Goal: Information Seeking & Learning: Learn about a topic

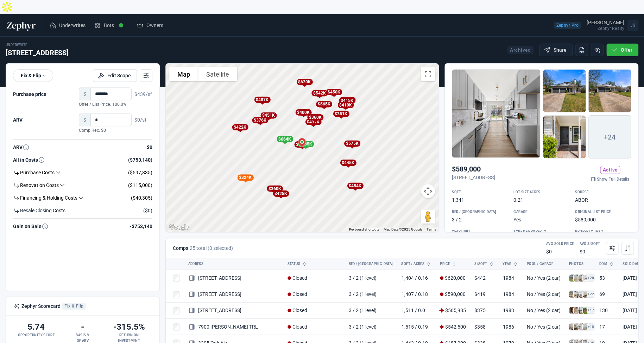
click at [70, 22] on span "Underwrites" at bounding box center [72, 25] width 26 height 7
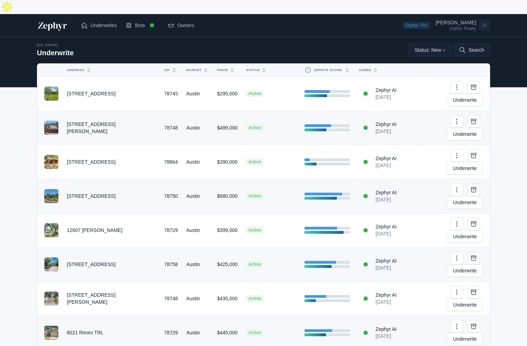
click at [479, 44] on button "Search" at bounding box center [472, 50] width 36 height 13
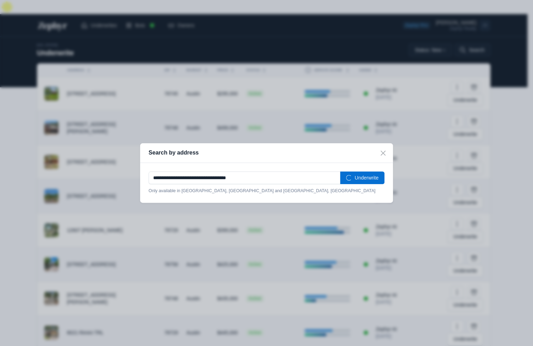
type input "**********"
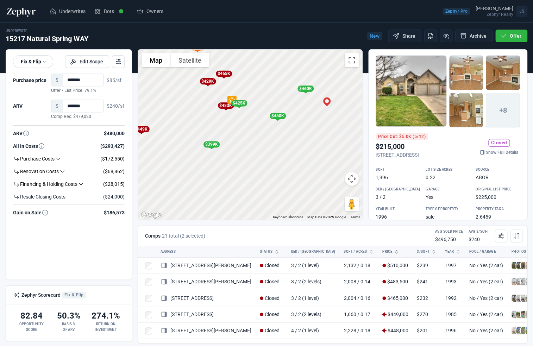
click at [225, 106] on div "$483K" at bounding box center [225, 105] width 16 height 6
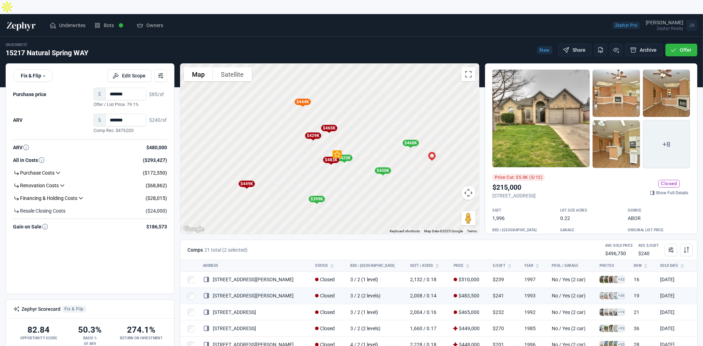
drag, startPoint x: 339, startPoint y: 120, endPoint x: 364, endPoint y: 161, distance: 48.9
click at [364, 161] on div "To activate drag with keyboard, press Alt + Enter. Once in keyboard drag state,…" at bounding box center [329, 149] width 299 height 170
click at [312, 133] on div "$429K" at bounding box center [313, 136] width 16 height 6
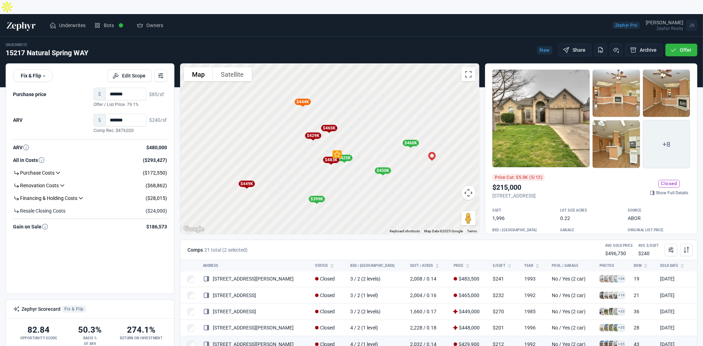
scroll to position [54, 0]
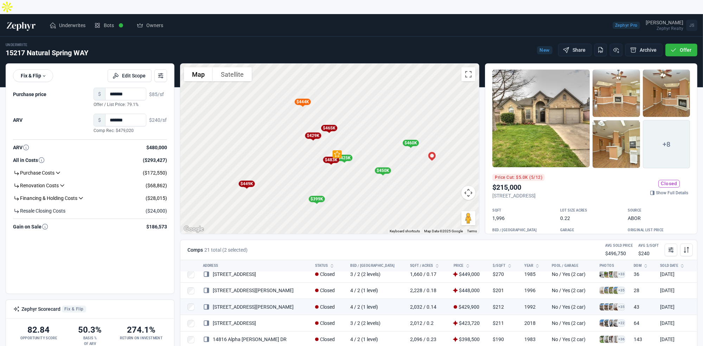
click at [329, 125] on div "$465K" at bounding box center [329, 128] width 16 height 6
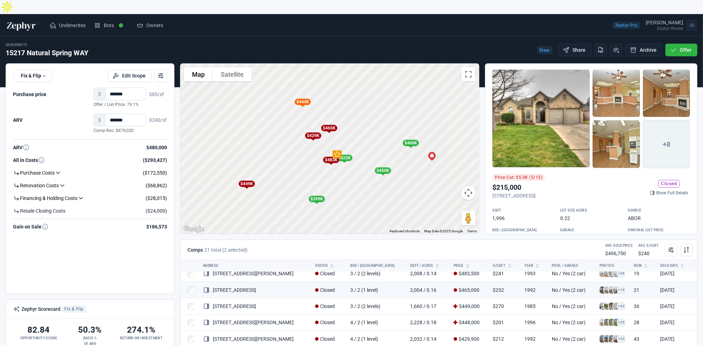
scroll to position [4, 0]
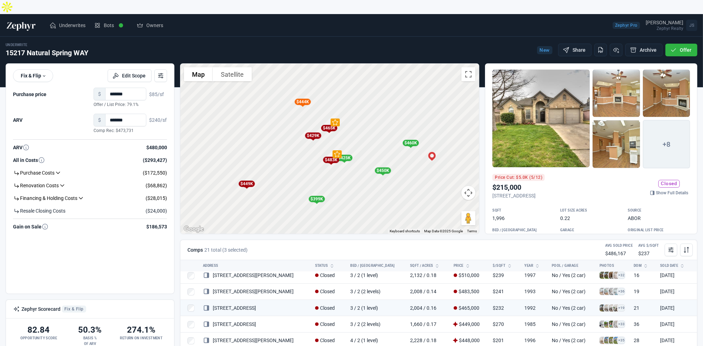
click at [313, 133] on div "$429K" at bounding box center [313, 136] width 16 height 6
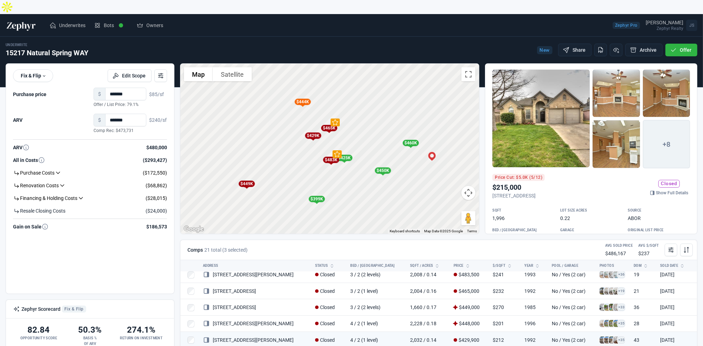
scroll to position [54, 0]
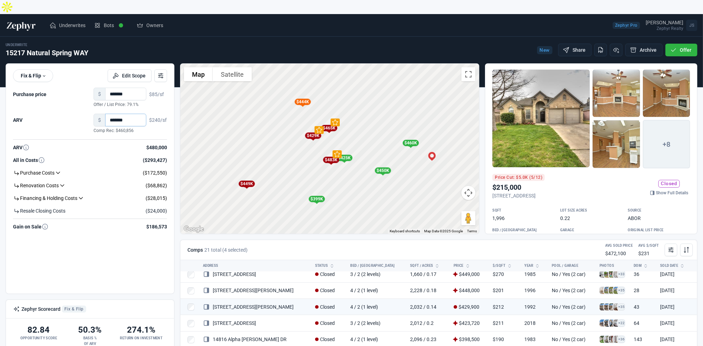
click at [138, 114] on input "*******" at bounding box center [125, 120] width 41 height 13
type input "*******"
click at [131, 88] on input "*******" at bounding box center [125, 94] width 41 height 13
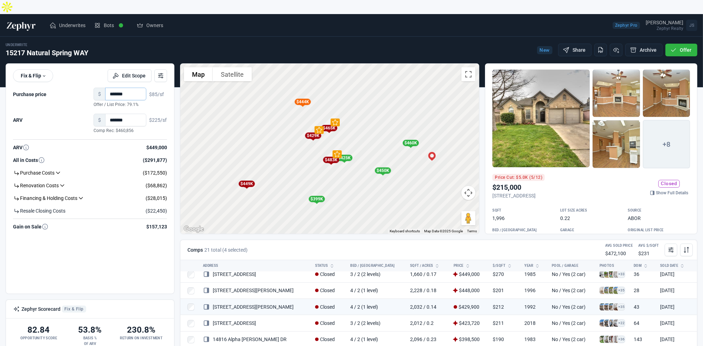
click at [131, 88] on input "*******" at bounding box center [125, 94] width 41 height 13
type input "*******"
click at [131, 114] on input "*******" at bounding box center [125, 120] width 41 height 13
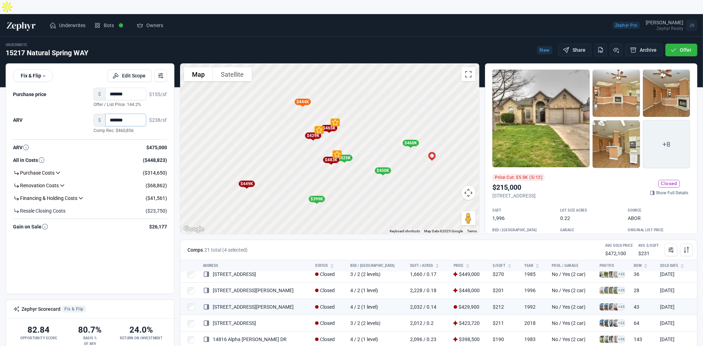
click at [131, 114] on input "*******" at bounding box center [125, 120] width 41 height 13
type input "*******"
click at [74, 141] on div "ARV $449,000" at bounding box center [90, 147] width 154 height 13
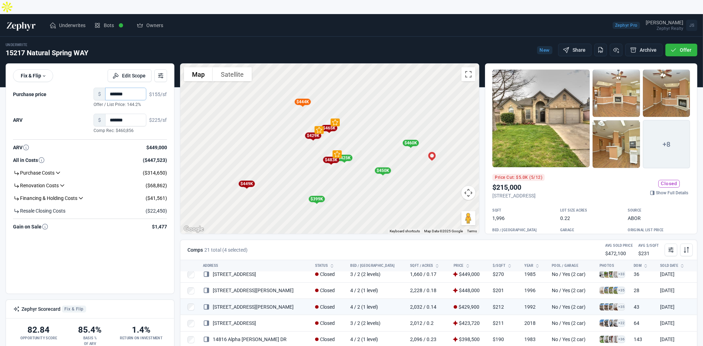
click at [142, 88] on input "*******" at bounding box center [125, 94] width 41 height 13
type input "*******"
click at [132, 69] on button "Edit Scope" at bounding box center [130, 75] width 44 height 13
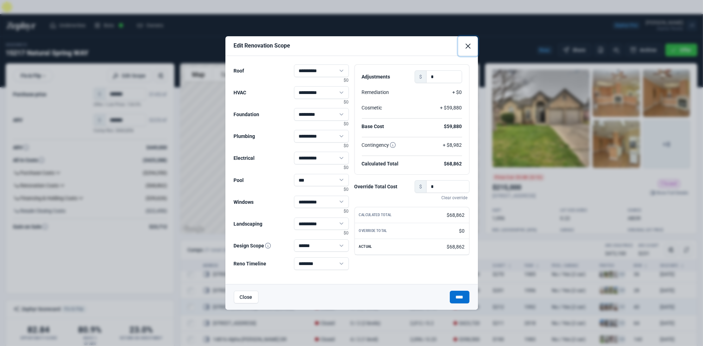
click at [470, 43] on button "Close" at bounding box center [468, 46] width 20 height 20
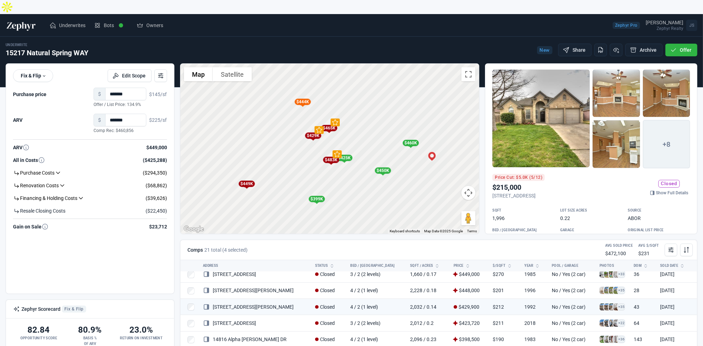
click at [331, 157] on div "$483K" at bounding box center [331, 160] width 16 height 6
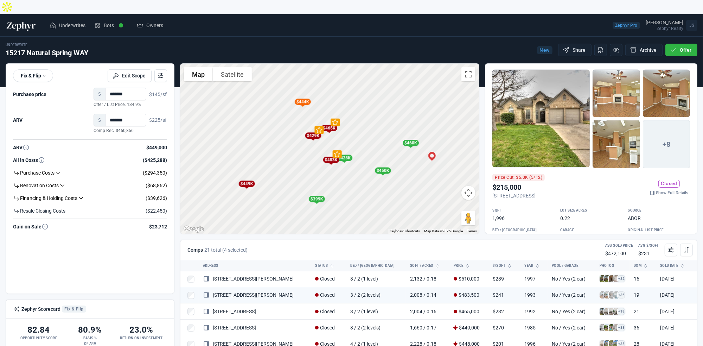
scroll to position [0, 0]
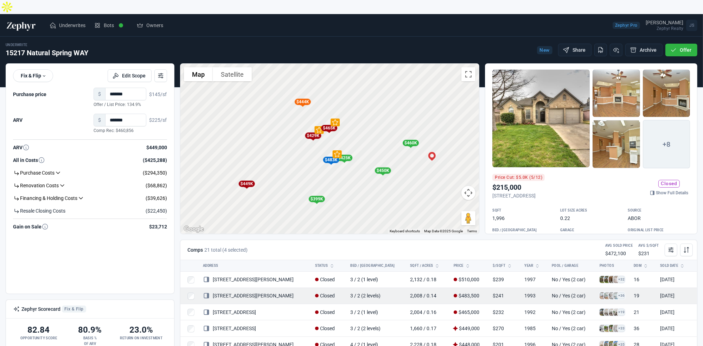
click at [532, 292] on span at bounding box center [603, 295] width 7 height 7
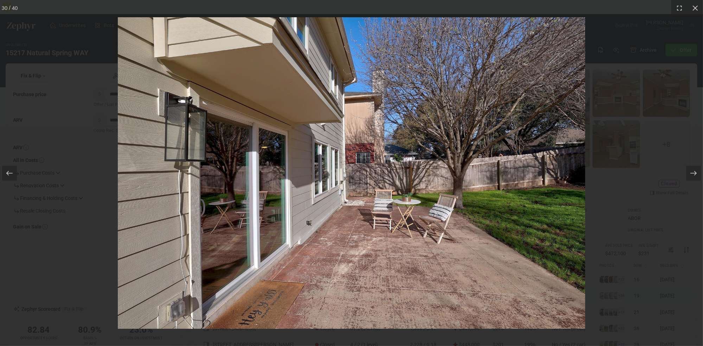
click at [532, 254] on div at bounding box center [351, 173] width 703 height 346
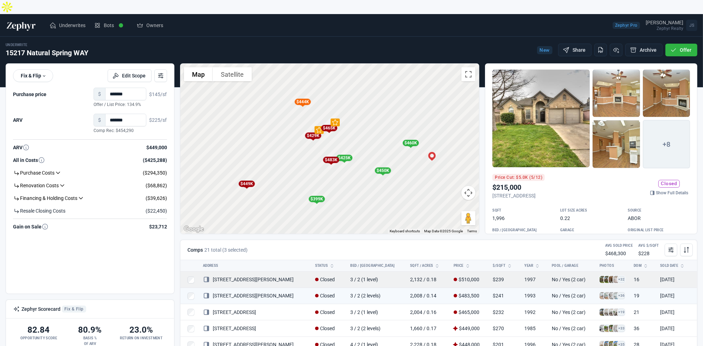
click at [532, 271] on td "+32" at bounding box center [613, 279] width 34 height 16
click at [532, 276] on span at bounding box center [603, 279] width 7 height 7
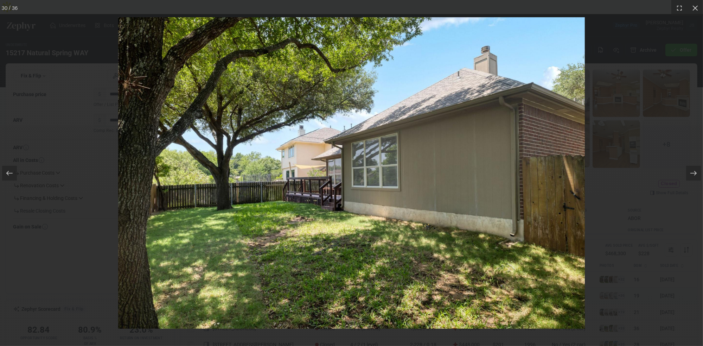
click at [532, 247] on div at bounding box center [351, 173] width 703 height 346
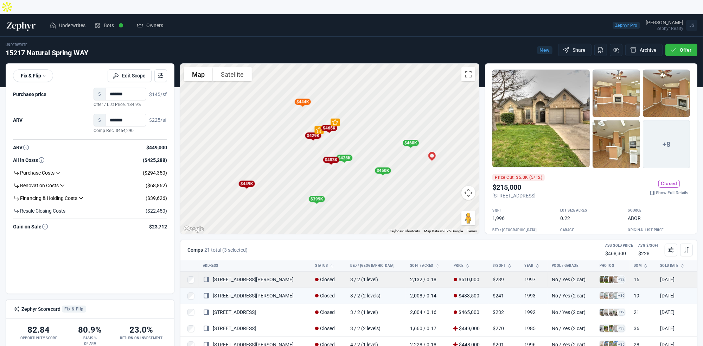
click at [532, 276] on span at bounding box center [603, 279] width 7 height 7
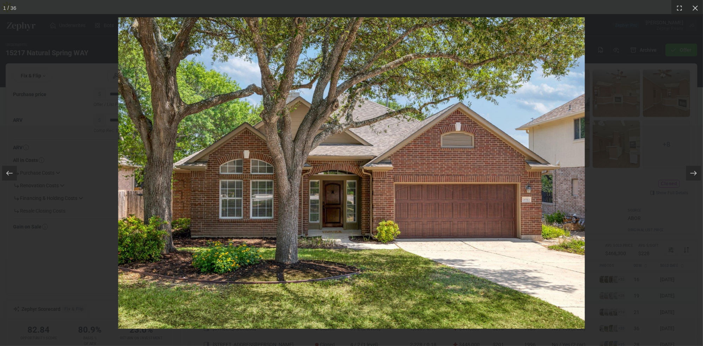
click at [532, 263] on div at bounding box center [351, 173] width 703 height 346
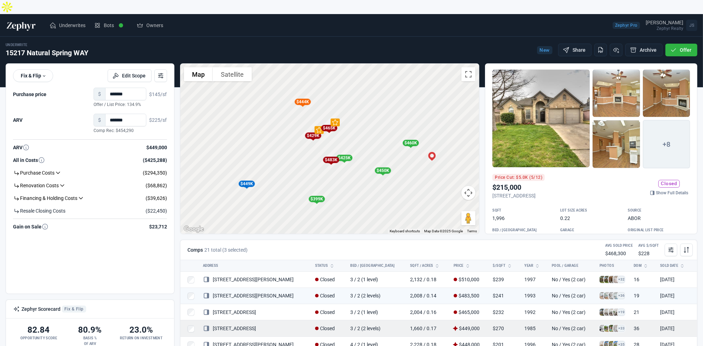
click at [532, 325] on span at bounding box center [603, 328] width 7 height 7
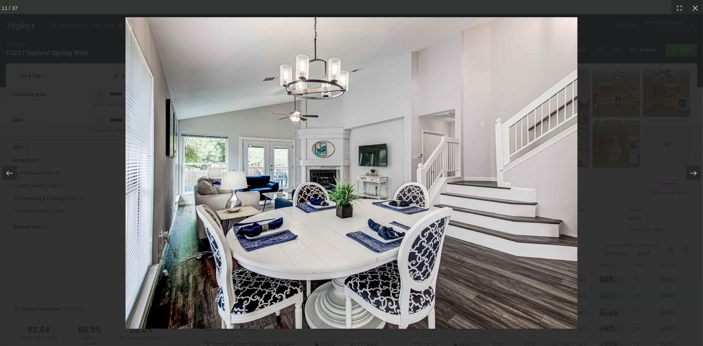
click at [532, 282] on div at bounding box center [351, 173] width 703 height 346
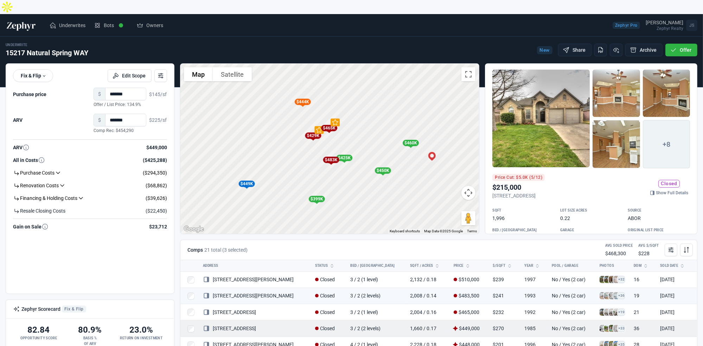
scroll to position [35, 0]
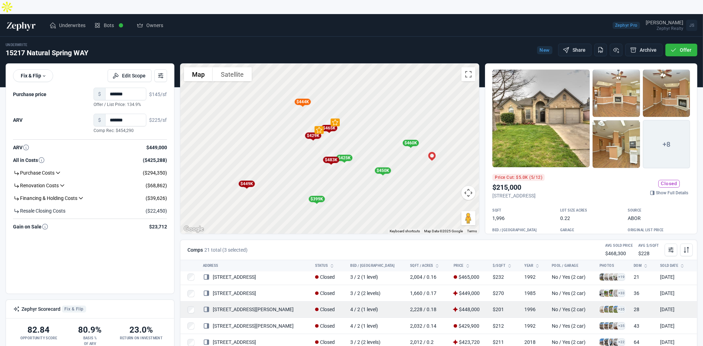
click at [532, 306] on span at bounding box center [603, 309] width 7 height 7
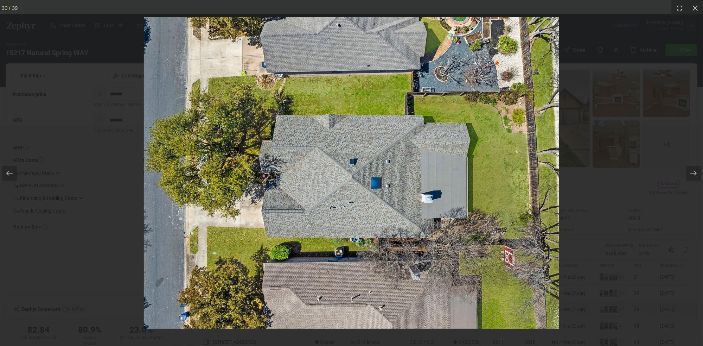
click at [532, 295] on div at bounding box center [351, 173] width 703 height 346
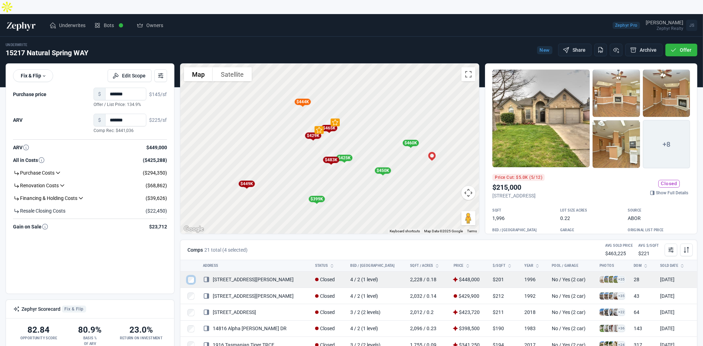
scroll to position [70, 0]
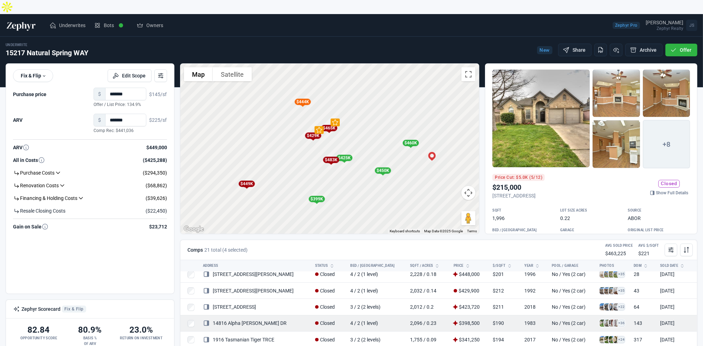
click at [532, 319] on span at bounding box center [603, 322] width 7 height 7
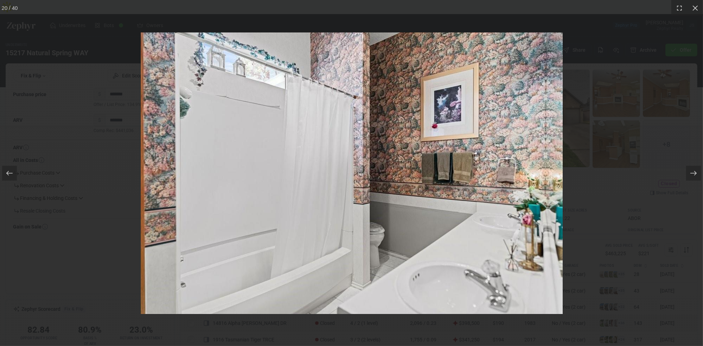
click at [532, 311] on div at bounding box center [351, 173] width 703 height 346
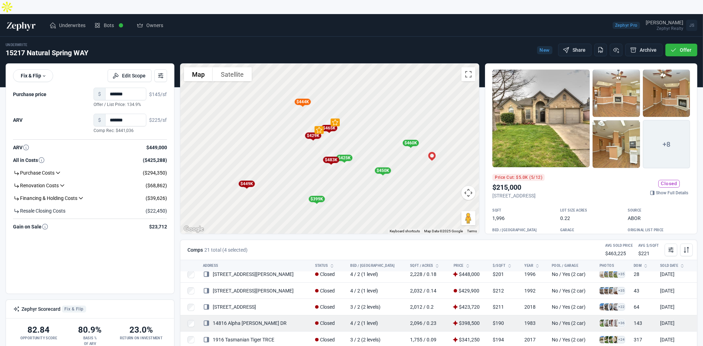
scroll to position [106, 0]
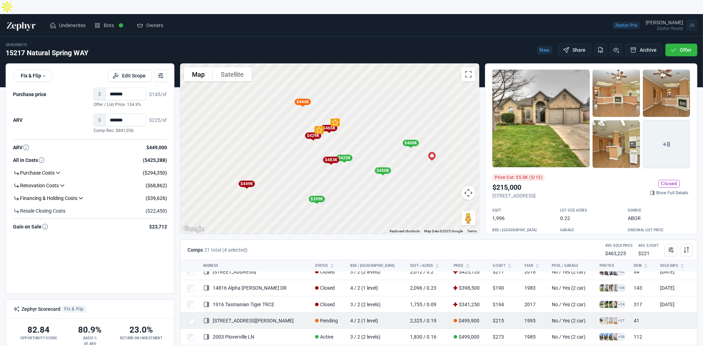
click at [532, 317] on span at bounding box center [603, 320] width 7 height 7
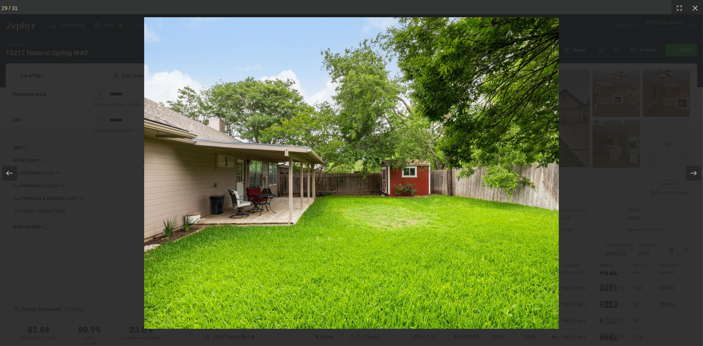
click at [532, 287] on div at bounding box center [351, 173] width 703 height 346
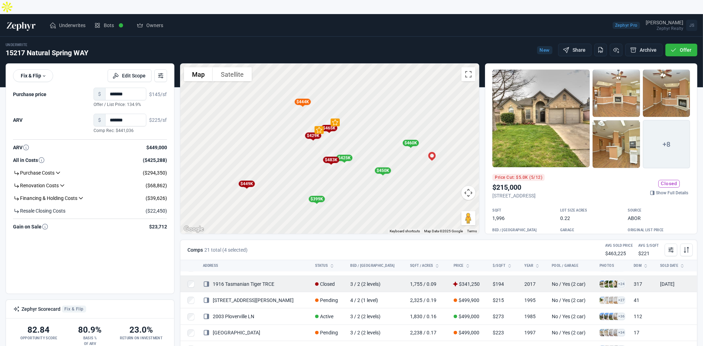
scroll to position [141, 0]
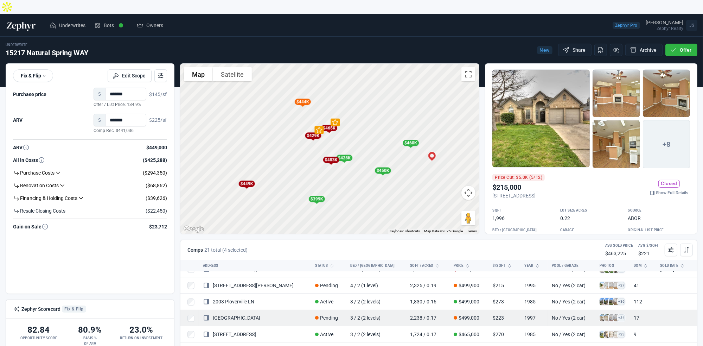
click at [532, 314] on span at bounding box center [603, 317] width 7 height 7
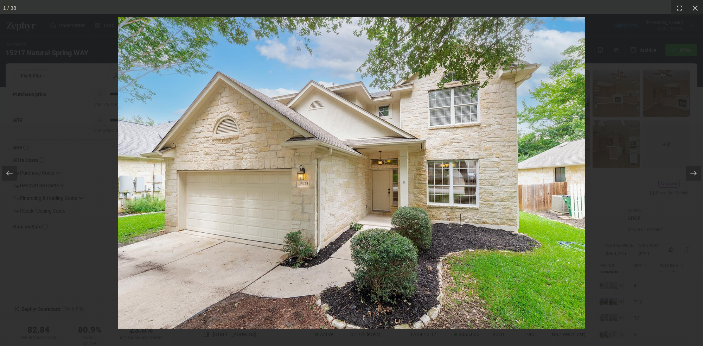
click at [532, 295] on div at bounding box center [351, 173] width 703 height 346
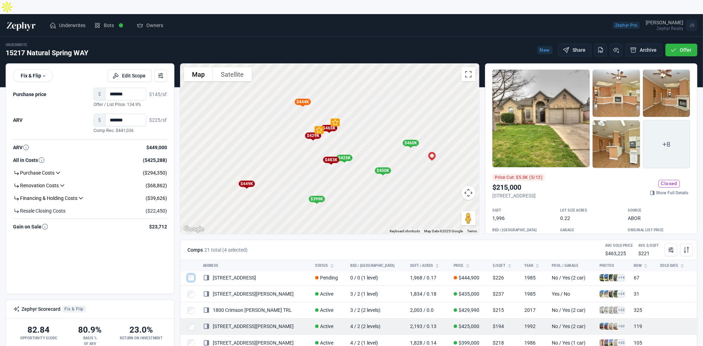
scroll to position [263, 0]
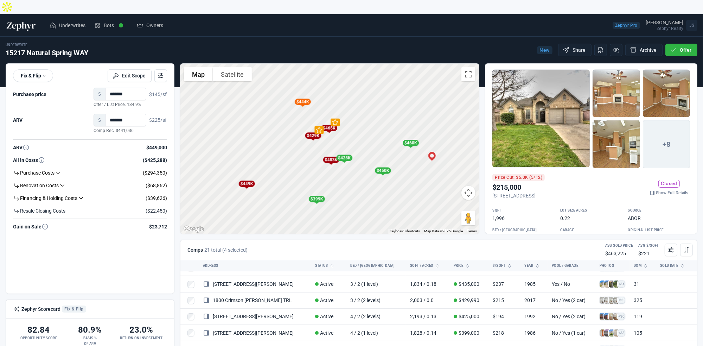
click at [415, 140] on div "$460K" at bounding box center [410, 143] width 16 height 6
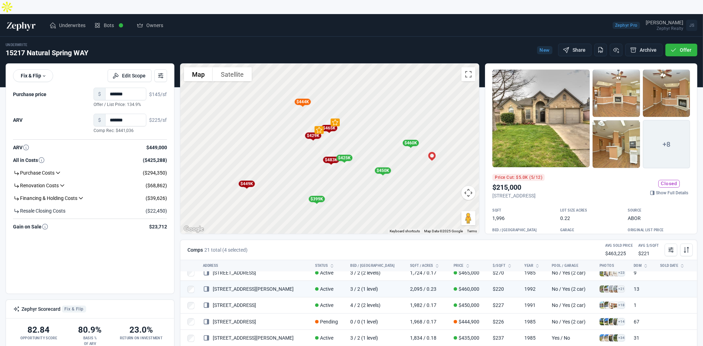
scroll to position [187, 0]
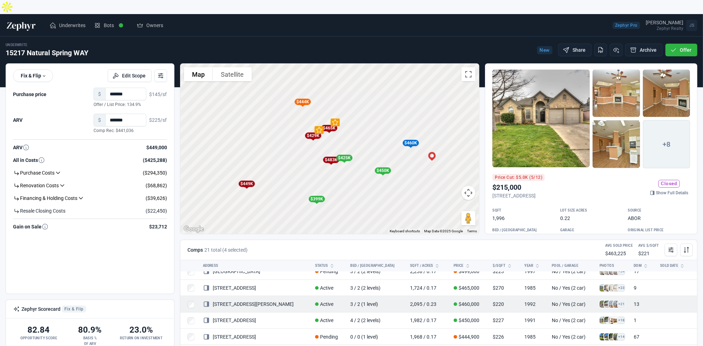
click at [532, 300] on span at bounding box center [603, 303] width 7 height 7
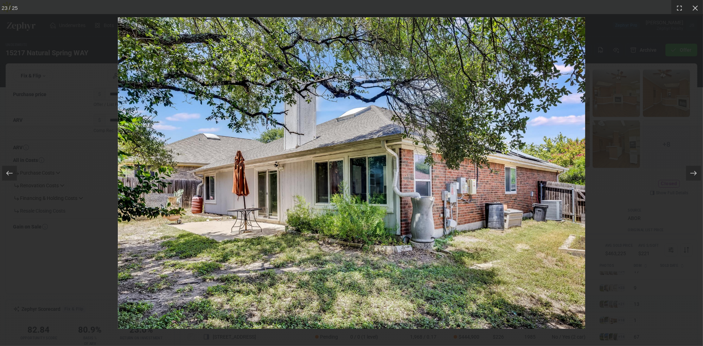
click at [532, 268] on div at bounding box center [351, 173] width 703 height 346
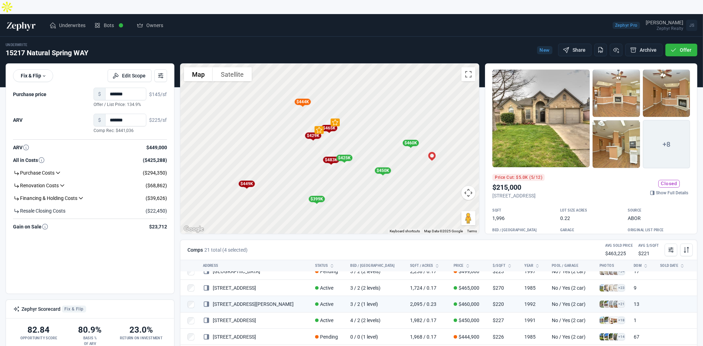
click at [385, 167] on div "$450K" at bounding box center [383, 170] width 16 height 6
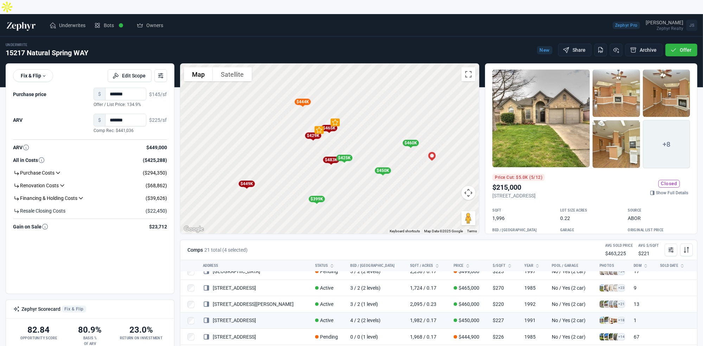
scroll to position [204, 0]
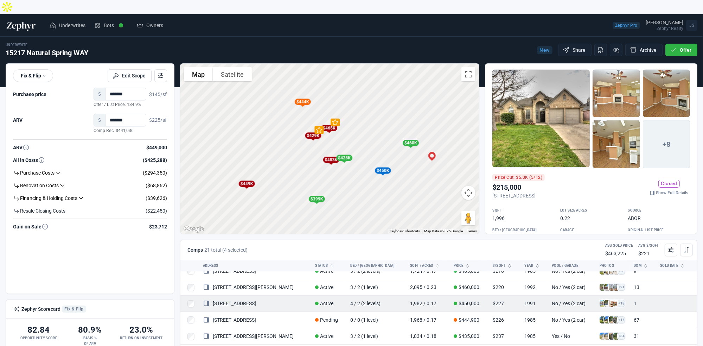
click at [532, 300] on span at bounding box center [603, 303] width 7 height 7
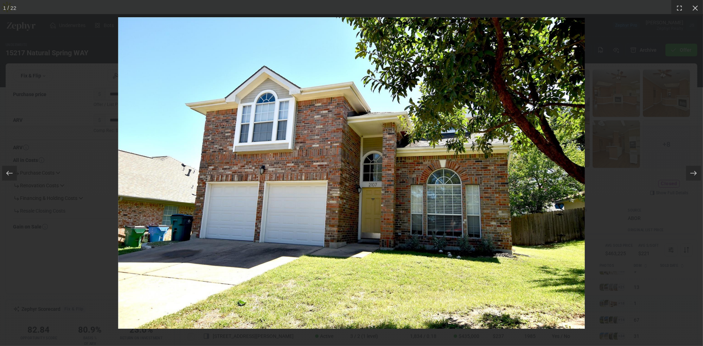
click at [532, 287] on div at bounding box center [351, 173] width 703 height 346
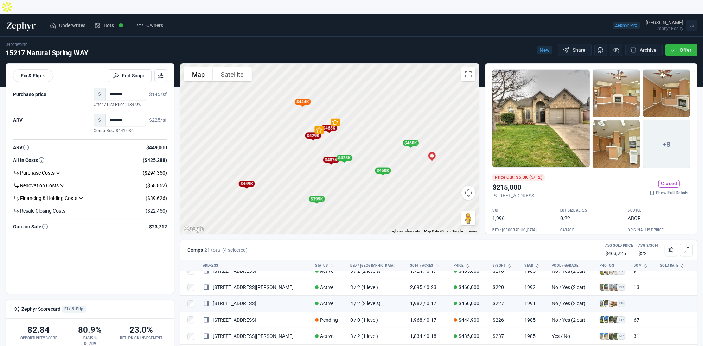
click at [344, 155] on div "$425K" at bounding box center [344, 158] width 16 height 6
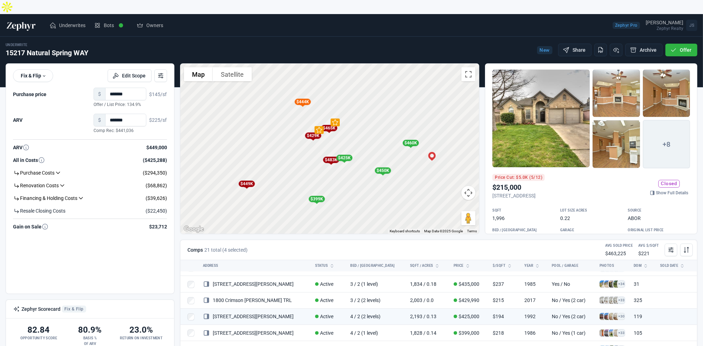
scroll to position [263, 0]
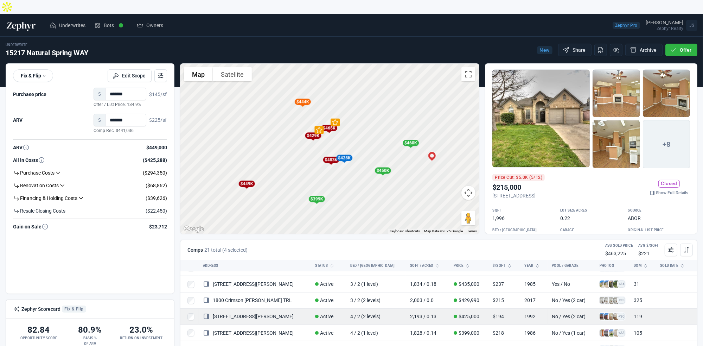
click at [532, 313] on span at bounding box center [603, 316] width 7 height 7
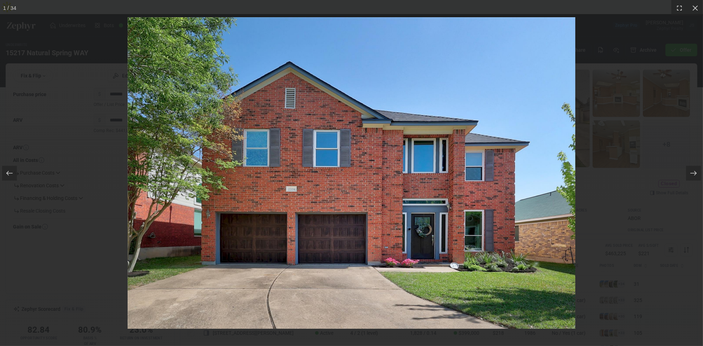
click at [532, 273] on div at bounding box center [351, 173] width 703 height 346
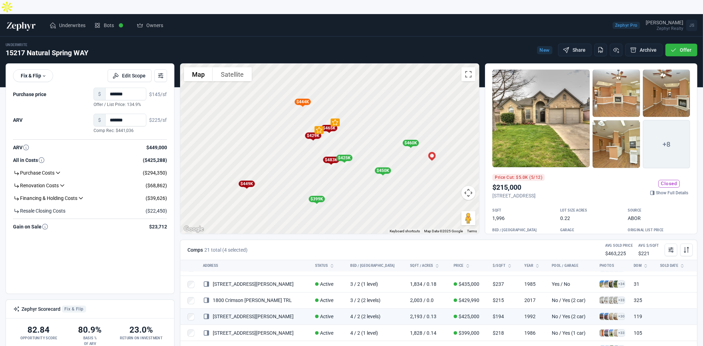
click at [314, 196] on div "$399K" at bounding box center [317, 199] width 16 height 6
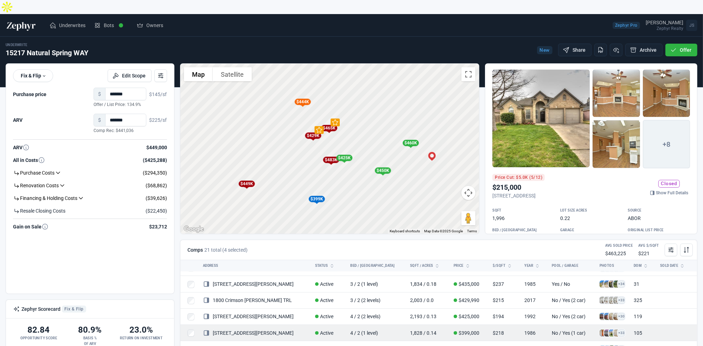
click at [532, 329] on span at bounding box center [603, 332] width 7 height 7
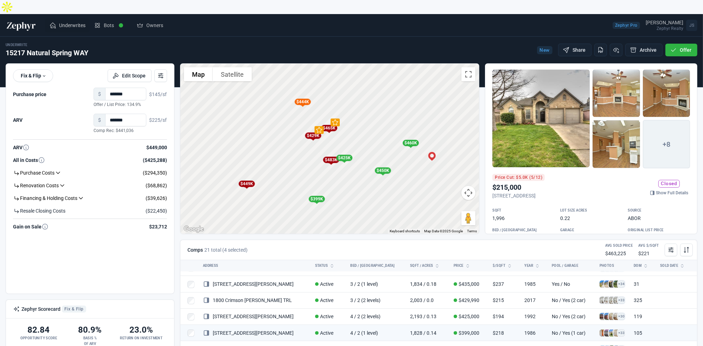
click at [66, 22] on span "Underwrites" at bounding box center [72, 25] width 26 height 7
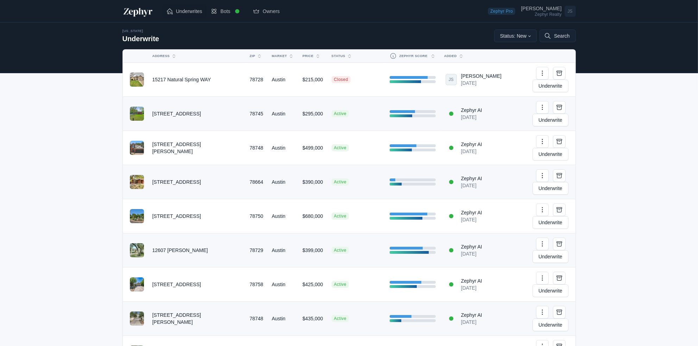
click at [191, 11] on span "Underwrites" at bounding box center [189, 11] width 26 height 7
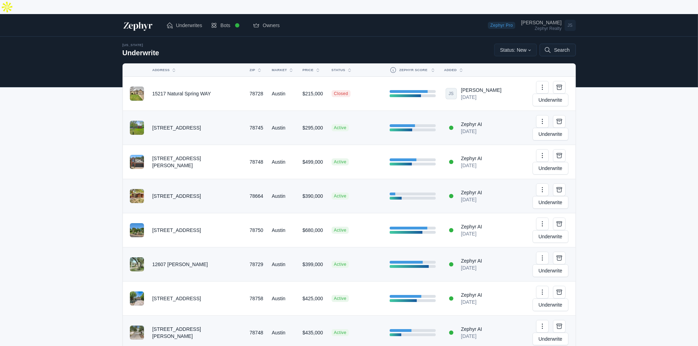
click at [557, 44] on button "Search" at bounding box center [557, 50] width 36 height 13
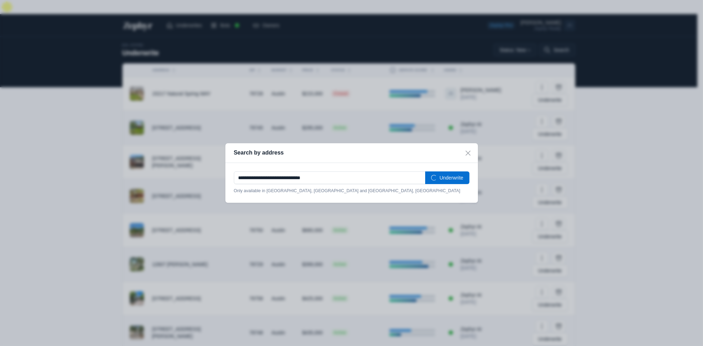
type input "**********"
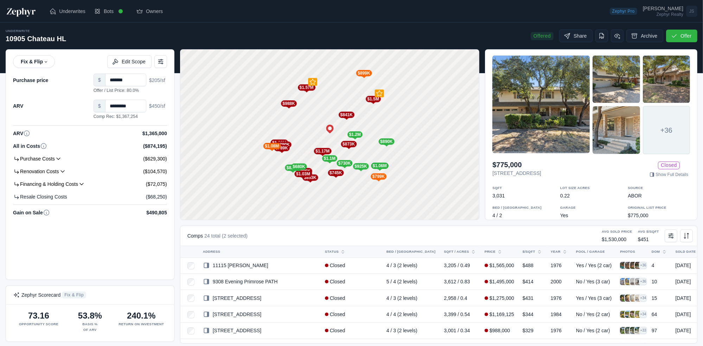
click at [497, 192] on div "3,031" at bounding box center [523, 195] width 62 height 7
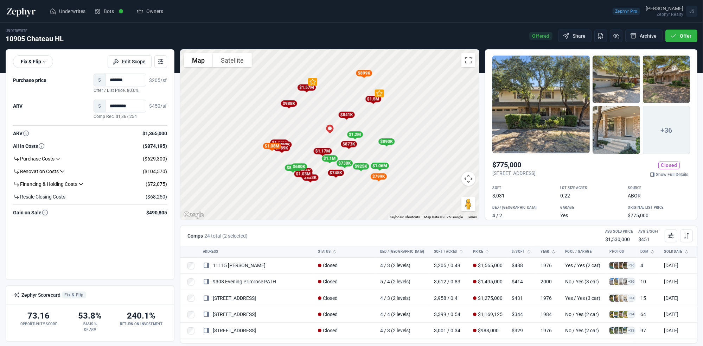
click at [497, 192] on div "3,031" at bounding box center [523, 195] width 62 height 7
copy div "3,031"
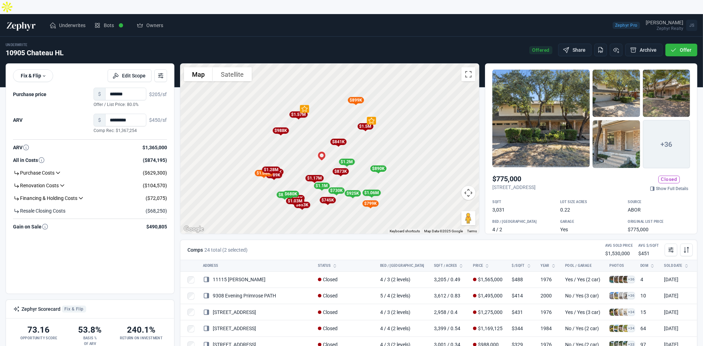
drag, startPoint x: 386, startPoint y: 115, endPoint x: 371, endPoint y: 139, distance: 28.4
click at [371, 139] on div "To activate drag with keyboard, press Alt + Enter. Once in keyboard drag state,…" at bounding box center [329, 149] width 299 height 170
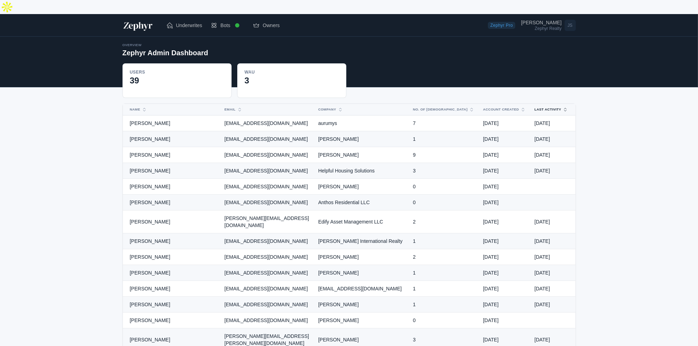
click at [546, 104] on button "Last Activity" at bounding box center [547, 109] width 34 height 11
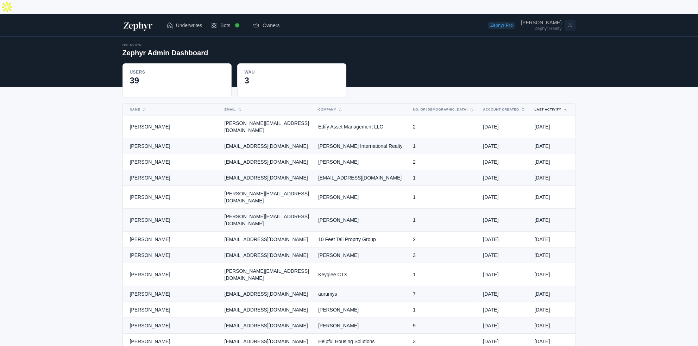
click at [546, 104] on button "Last Activity" at bounding box center [547, 109] width 34 height 11
